Goal: Find specific page/section: Find specific page/section

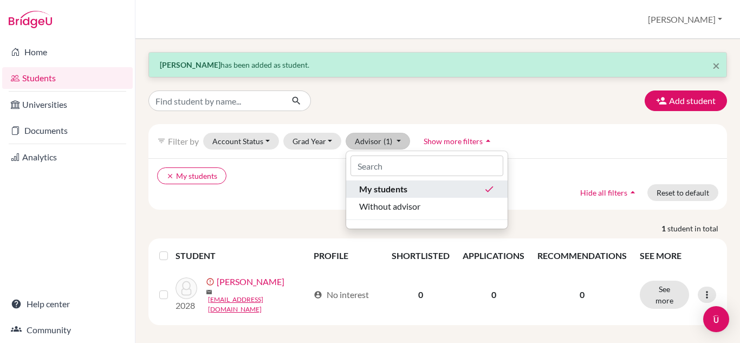
click at [405, 191] on span "My students" at bounding box center [383, 189] width 48 height 13
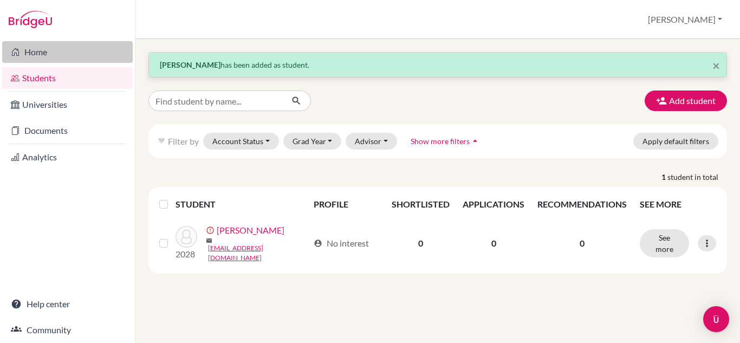
click at [36, 49] on link "Home" at bounding box center [67, 52] width 131 height 22
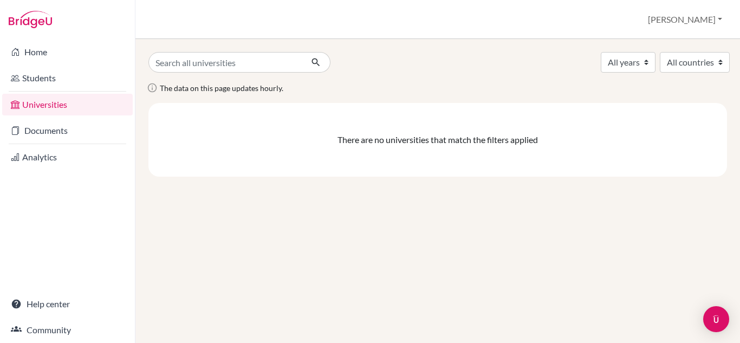
click at [66, 105] on link "Universities" at bounding box center [67, 105] width 131 height 22
